Goal: Transaction & Acquisition: Purchase product/service

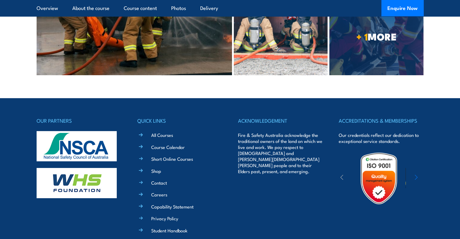
scroll to position [1987, 0]
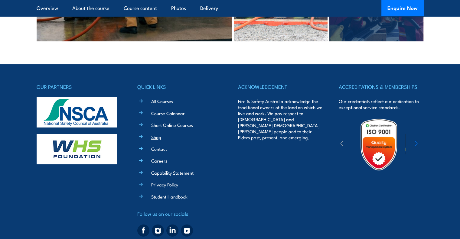
click at [155, 134] on link "Shop" at bounding box center [156, 137] width 10 height 6
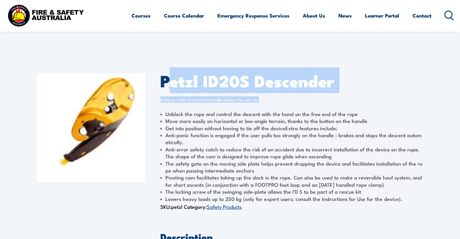
drag, startPoint x: 166, startPoint y: 83, endPoint x: 293, endPoint y: 95, distance: 127.4
click at [350, 89] on div "Petzl ID20S Descender It has a multi-functional handle allows the user to: Unbl…" at bounding box center [292, 143] width 264 height 138
click at [227, 83] on h1 "Petzl ID20S Descender" at bounding box center [292, 81] width 264 height 14
drag, startPoint x: 160, startPoint y: 78, endPoint x: 341, endPoint y: 77, distance: 181.0
click at [341, 77] on h1 "Petzl ID20S Descender" at bounding box center [292, 81] width 264 height 14
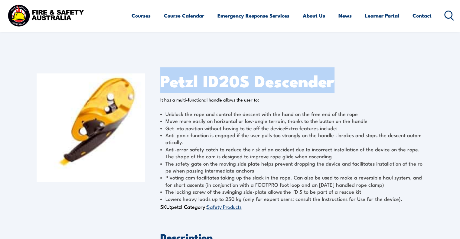
copy h1 "Petzl ID20S Descender"
